Goal: Find specific page/section: Find specific page/section

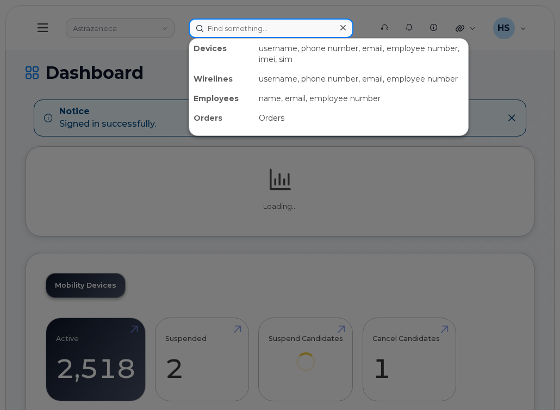
click at [247, 24] on input at bounding box center [271, 28] width 165 height 20
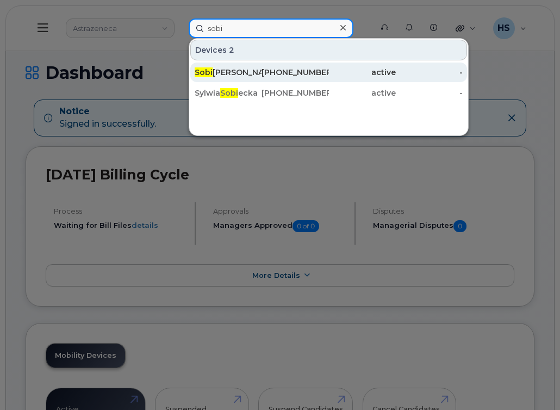
type input "sobi"
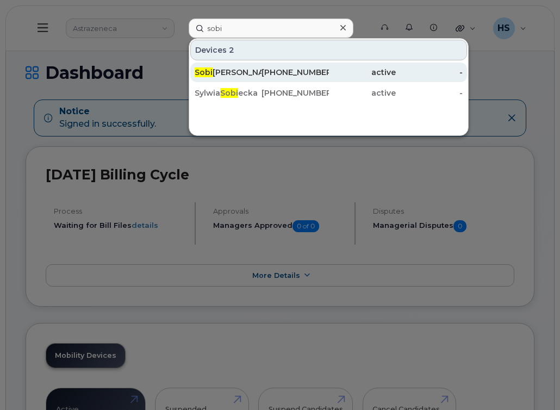
click at [251, 72] on div "[PERSON_NAME]" at bounding box center [228, 72] width 67 height 11
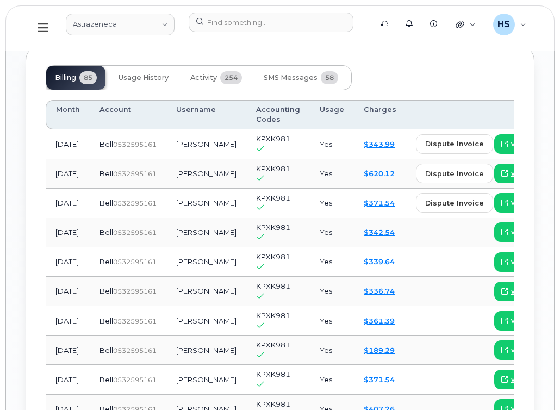
scroll to position [1046, 0]
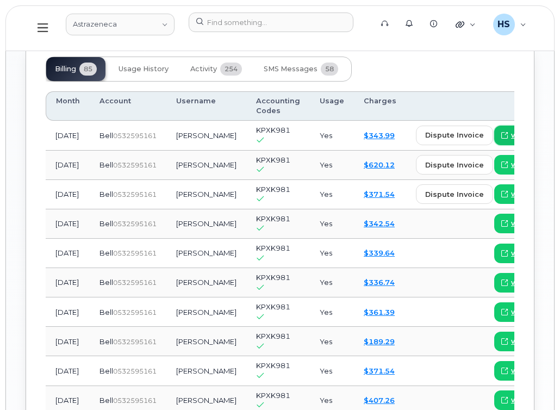
click at [494, 126] on link "view" at bounding box center [515, 136] width 42 height 20
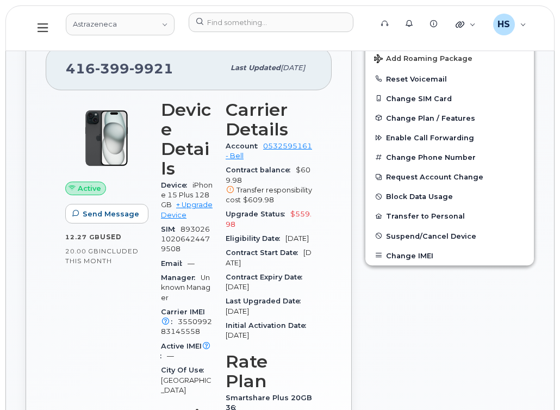
scroll to position [230, 0]
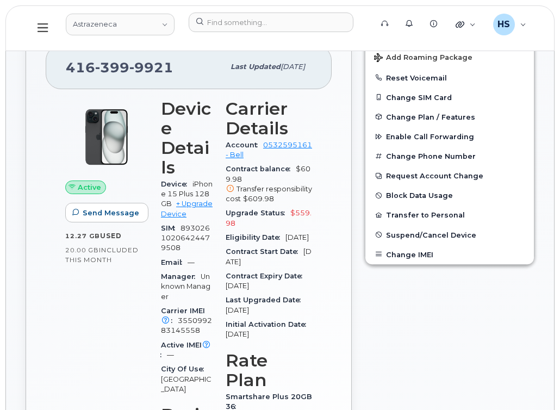
click at [52, 369] on div "Active Send Message 12.27 GB  used 20.00 GB  included this month Device Details…" at bounding box center [189, 317] width 286 height 457
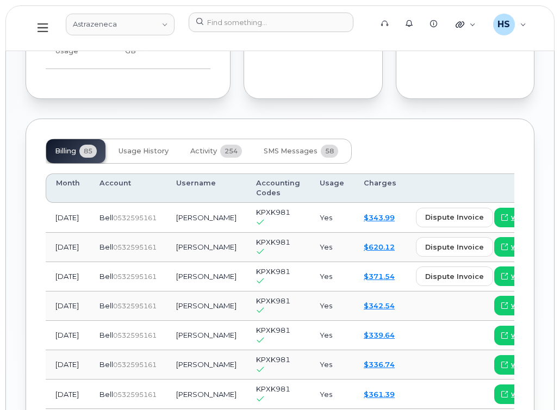
scroll to position [967, 0]
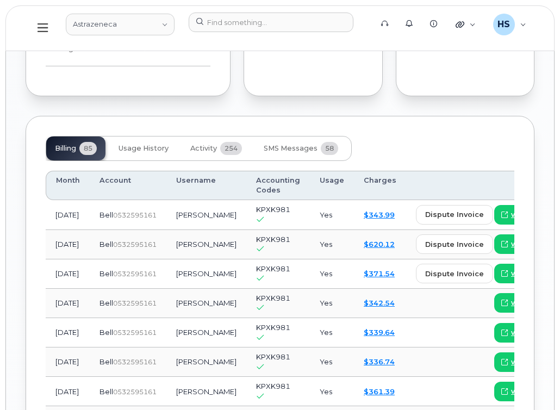
click at [387, 143] on div "Billing 85 Usage History Activity 254 SMS Messages 58" at bounding box center [280, 148] width 469 height 25
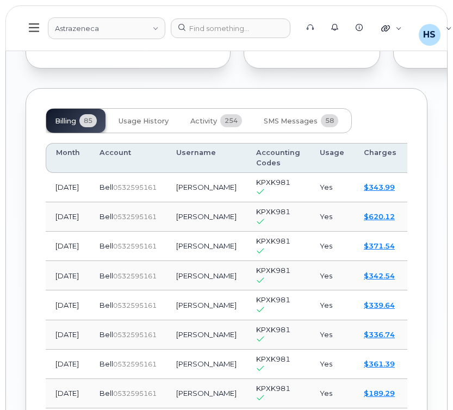
scroll to position [1168, 0]
